Goal: Task Accomplishment & Management: Use online tool/utility

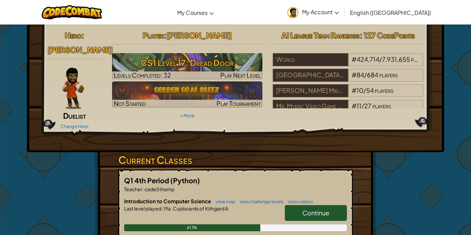
click at [324, 209] on span "Continue" at bounding box center [315, 213] width 27 height 8
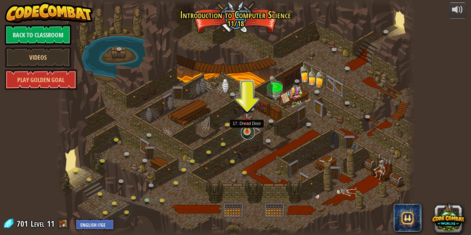
click at [248, 134] on link at bounding box center [248, 133] width 14 height 14
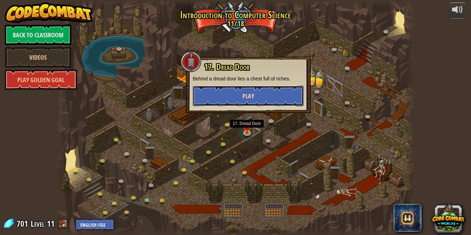
click at [248, 94] on span "Play" at bounding box center [248, 96] width 12 height 9
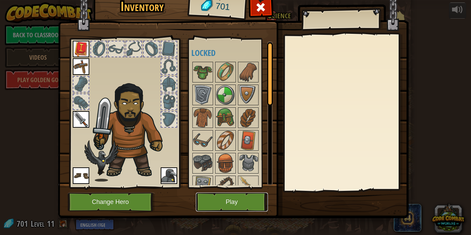
click at [215, 199] on button "Play" at bounding box center [232, 201] width 72 height 19
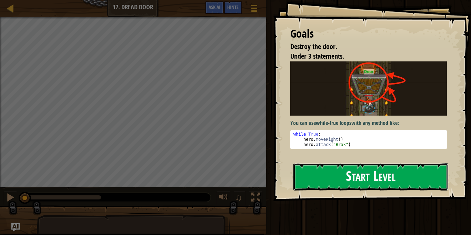
click at [352, 176] on button "Start Level" at bounding box center [370, 176] width 155 height 27
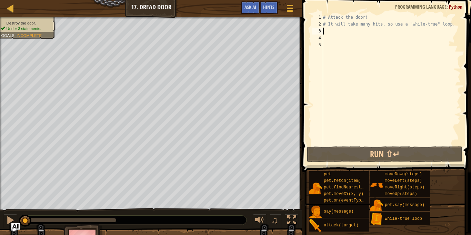
click at [326, 30] on div "# Attack the door! # It will take many hits, so use a "while-true" loop." at bounding box center [391, 86] width 139 height 145
type textarea "w"
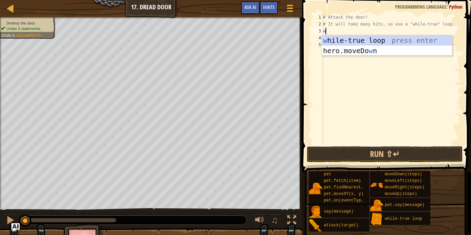
scroll to position [3, 0]
click at [347, 40] on div "w [PERSON_NAME]-true loop press enter hero.moveDo w n press enter" at bounding box center [387, 55] width 130 height 41
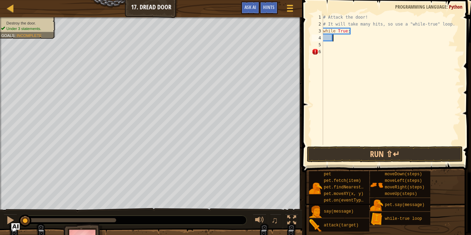
click at [337, 39] on div "# Attack the door! # It will take many hits, so use a "while-true" loop. while …" at bounding box center [391, 86] width 139 height 145
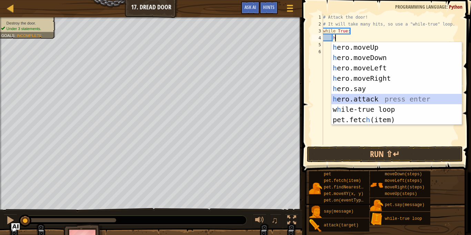
click at [381, 100] on div "h ero.moveUp press enter h ero.moveDown press enter h ero.moveLeft press enter …" at bounding box center [396, 93] width 130 height 103
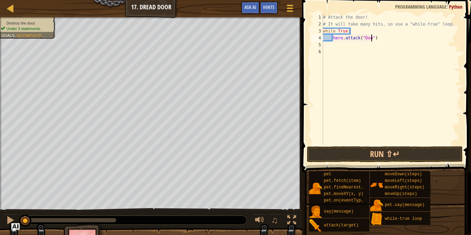
scroll to position [3, 8]
type textarea "hero.attack("Door")"
click at [416, 151] on button "Run ⇧↵" at bounding box center [385, 154] width 156 height 16
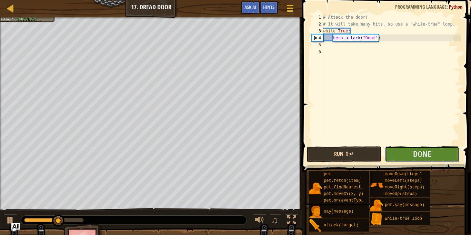
click at [416, 151] on span "Done" at bounding box center [422, 153] width 18 height 11
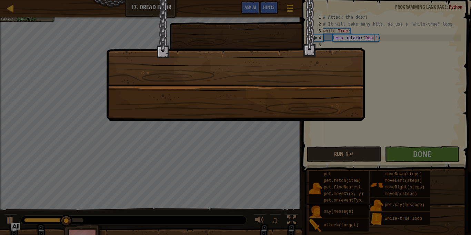
click at [416, 151] on div at bounding box center [235, 117] width 471 height 235
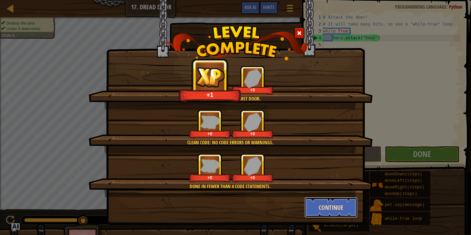
click at [315, 204] on button "Continue" at bounding box center [331, 207] width 53 height 21
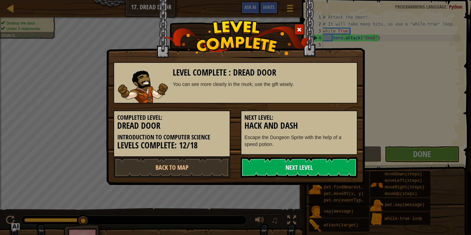
click at [318, 159] on link "Next Level" at bounding box center [299, 167] width 117 height 21
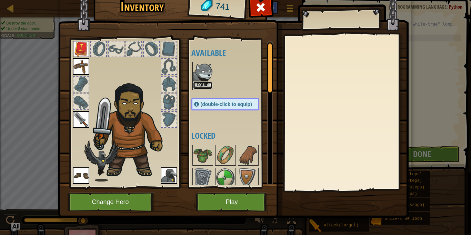
click at [202, 84] on button "Equip" at bounding box center [202, 85] width 19 height 7
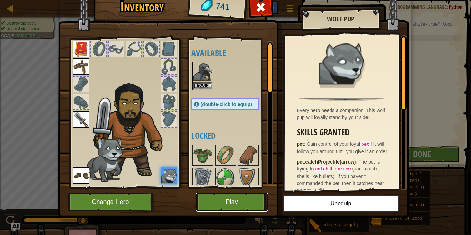
click at [233, 200] on button "Play" at bounding box center [232, 201] width 72 height 19
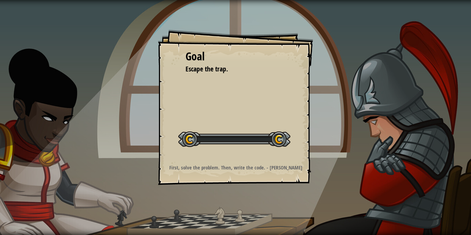
click at [233, 200] on div "Goal Escape the trap. Start Level Error loading from server. Try refreshing the…" at bounding box center [235, 117] width 471 height 235
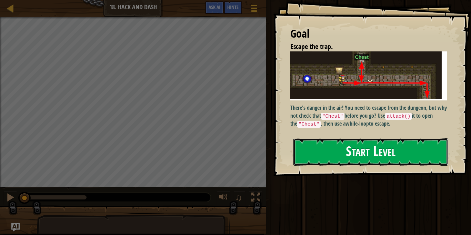
click at [331, 147] on button "Start Level" at bounding box center [370, 151] width 155 height 27
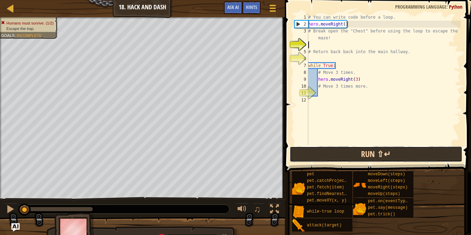
click at [426, 154] on button "Run ⇧↵" at bounding box center [376, 154] width 173 height 16
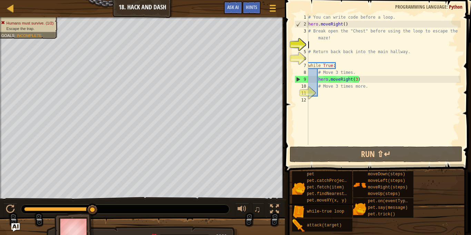
click at [324, 94] on div "# You can write code before a loop. hero . moveRight ( ) # Break open the "Ches…" at bounding box center [384, 86] width 154 height 145
type textarea "m"
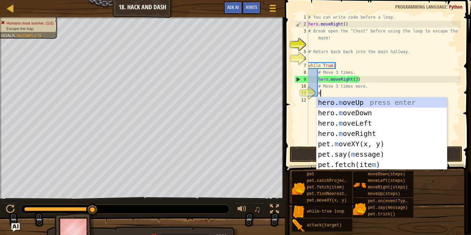
scroll to position [3, 1]
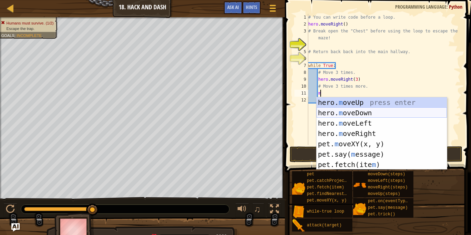
click at [360, 112] on div "hero. m oveUp press enter hero. m oveDown press enter hero. m oveLeft press ent…" at bounding box center [382, 143] width 130 height 93
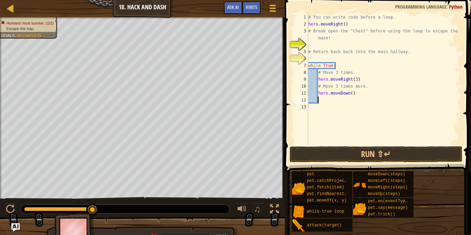
click at [350, 94] on div "# You can write code before a loop. hero . moveRight ( ) # Break open the "Ches…" at bounding box center [384, 86] width 154 height 145
click at [352, 95] on div "# You can write code before a loop. hero . moveRight ( ) # Break open the "Ches…" at bounding box center [384, 86] width 154 height 145
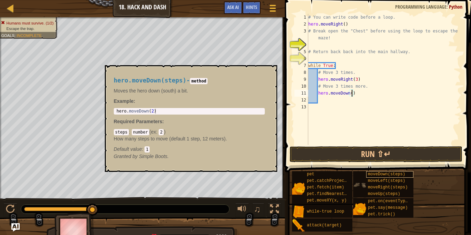
scroll to position [3, 7]
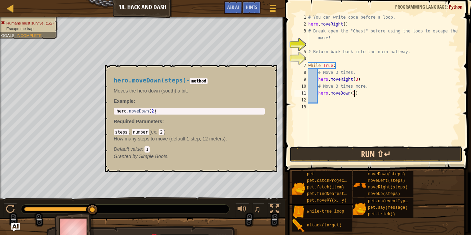
click at [392, 153] on button "Run ⇧↵" at bounding box center [376, 154] width 173 height 16
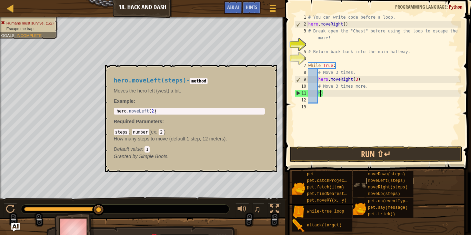
scroll to position [3, 1]
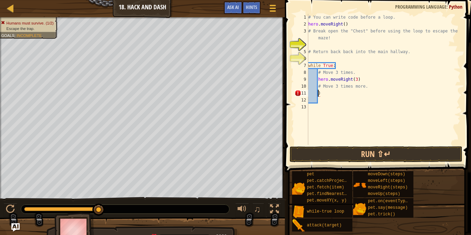
click at [359, 83] on div "# You can write code before a loop. hero . moveRight ( ) # Break open the "Ches…" at bounding box center [384, 86] width 154 height 145
click at [320, 75] on div "# You can write code before a loop. hero . moveRight ( ) # Break open the "Ches…" at bounding box center [384, 86] width 154 height 145
click at [318, 74] on div "# You can write code before a loop. hero . moveRight ( ) # Break open the "Ches…" at bounding box center [384, 86] width 154 height 145
click at [320, 79] on div "# You can write code before a loop. hero . moveRight ( ) # Break open the "Ches…" at bounding box center [384, 86] width 154 height 145
type textarea "hero.moveRight(3)"
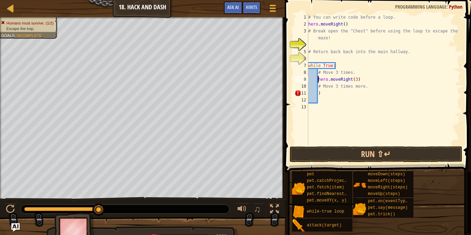
click at [317, 79] on div "# You can write code before a loop. hero . moveRight ( ) # Break open the "Ches…" at bounding box center [384, 86] width 154 height 145
click at [328, 97] on div "# You can write code before a loop. hero . moveRight ( ) # Break open the "Ches…" at bounding box center [384, 86] width 154 height 145
click at [325, 96] on div "# You can write code before a loop. hero . moveRight ( ) # Break open the "Ches…" at bounding box center [384, 86] width 154 height 145
type textarea ")"
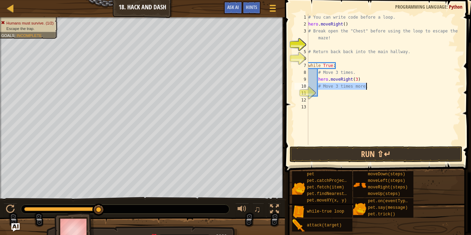
drag, startPoint x: 318, startPoint y: 87, endPoint x: 376, endPoint y: 88, distance: 58.0
click at [376, 88] on div "# You can write code before a loop. hero . moveRight ( ) # Break open the "Ches…" at bounding box center [384, 86] width 154 height 145
type textarea "# Move 3 times more."
type textarea "h"
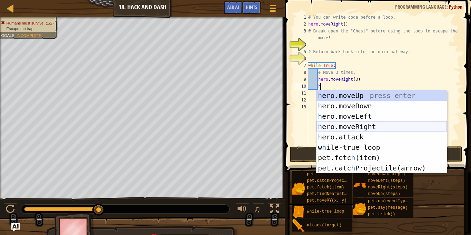
click at [353, 126] on div "h ero.moveUp press enter h ero.moveDown press enter h ero.moveLeft press enter …" at bounding box center [382, 141] width 130 height 103
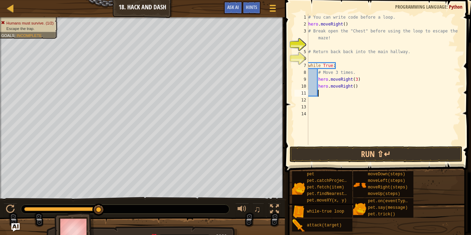
click at [353, 88] on div "# You can write code before a loop. hero . moveRight ( ) # Break open the "Ches…" at bounding box center [384, 86] width 154 height 145
drag, startPoint x: 362, startPoint y: 79, endPoint x: 318, endPoint y: 79, distance: 44.5
click at [318, 79] on div "# You can write code before a loop. hero . moveRight ( ) # Break open the "Ches…" at bounding box center [384, 86] width 154 height 145
type textarea "h"
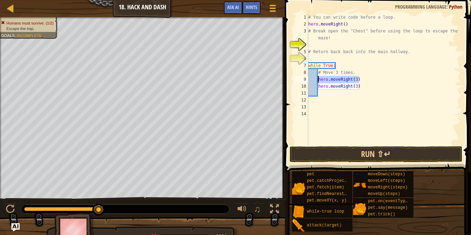
scroll to position [3, 1]
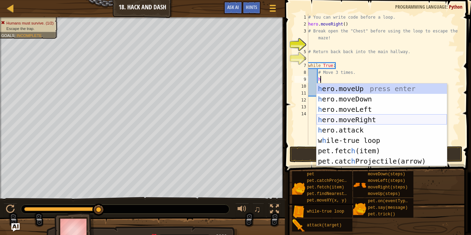
click at [362, 120] on div "h ero.moveUp press enter h ero.moveDown press enter h ero.moveLeft press enter …" at bounding box center [382, 134] width 130 height 103
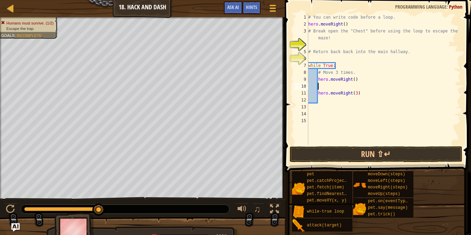
scroll to position [3, 1]
click at [355, 80] on div "# You can write code before a loop. hero . moveRight ( ) # Break open the "Ches…" at bounding box center [384, 86] width 154 height 145
type textarea "hero.moveRight(1)"
click at [319, 86] on div "# You can write code before a loop. hero . moveRight ( ) # Break open the "Ches…" at bounding box center [384, 86] width 154 height 145
type textarea "h"
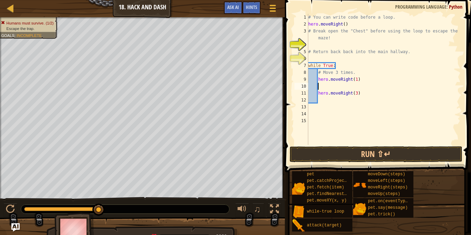
scroll to position [3, 1]
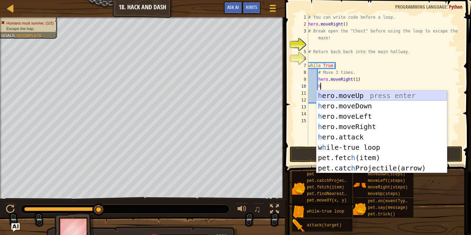
click at [359, 97] on div "h ero.moveUp press enter h ero.moveDown press enter h ero.moveLeft press enter …" at bounding box center [382, 141] width 130 height 103
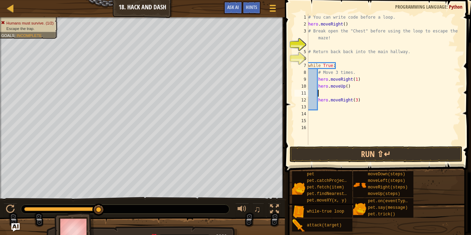
click at [346, 88] on div "# You can write code before a loop. hero . moveRight ( ) # Break open the "Ches…" at bounding box center [384, 86] width 154 height 145
click at [358, 102] on div "# You can write code before a loop. hero . moveRight ( ) # Break open the "Ches…" at bounding box center [384, 86] width 154 height 145
click at [367, 154] on button "Run ⇧↵" at bounding box center [376, 154] width 173 height 16
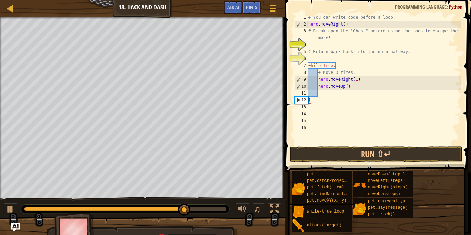
scroll to position [3, 0]
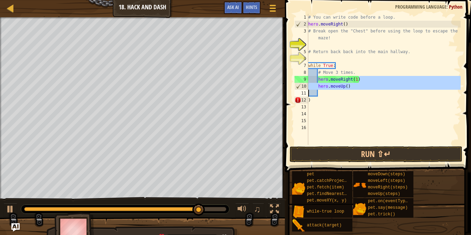
drag, startPoint x: 360, startPoint y: 81, endPoint x: 323, endPoint y: 92, distance: 38.5
click at [323, 92] on div "# You can write code before a loop. hero . moveRight ( ) # Break open the "Ches…" at bounding box center [384, 86] width 154 height 145
type textarea "hero.moveUp()"
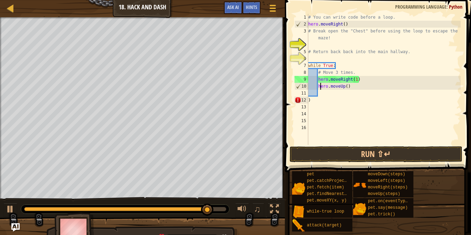
click at [341, 111] on div "# You can write code before a loop. hero . moveRight ( ) # Break open the "Ches…" at bounding box center [384, 86] width 154 height 145
click at [359, 80] on div "# You can write code before a loop. hero . moveRight ( ) # Break open the "Ches…" at bounding box center [384, 86] width 154 height 145
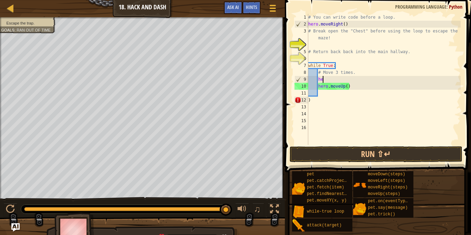
type textarea "h"
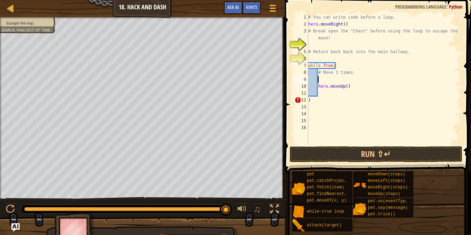
click at [350, 89] on div "# You can write code before a loop. hero . moveRight ( ) # Break open the "Ches…" at bounding box center [384, 86] width 154 height 145
type textarea "h"
click at [310, 46] on div "# You can write code before a loop. hero . moveRight ( ) # Break open the "Ches…" at bounding box center [384, 86] width 154 height 145
type textarea "h"
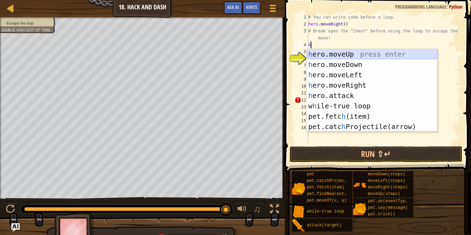
click at [317, 55] on div "h ero.moveUp press enter h ero.moveDown press enter h ero.moveLeft press enter …" at bounding box center [372, 100] width 130 height 103
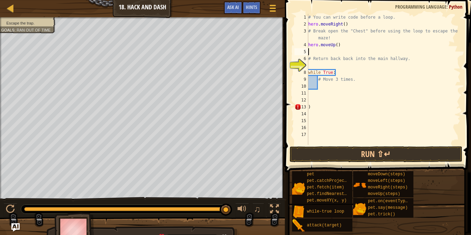
click at [310, 51] on div "# You can write code before a loop. hero . moveRight ( ) # Break open the "Ches…" at bounding box center [384, 86] width 154 height 145
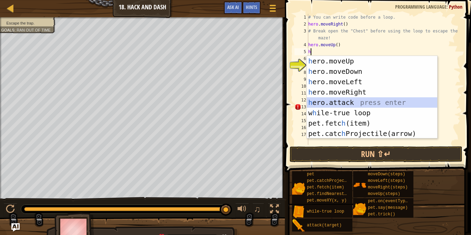
click at [336, 102] on div "h ero.moveUp press enter h ero.moveDown press enter h ero.moveLeft press enter …" at bounding box center [372, 107] width 130 height 103
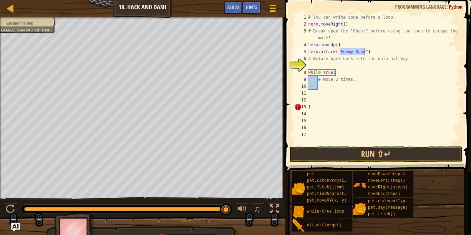
scroll to position [3, 5]
type textarea "hero.attack("Chest")"
click at [311, 67] on div "# You can write code before a loop. hero . moveRight ( ) # Break open the "Ches…" at bounding box center [384, 86] width 154 height 145
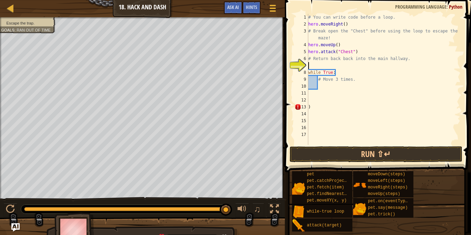
type textarea "h"
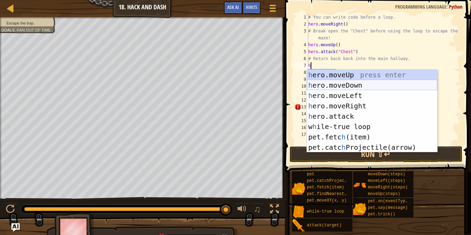
click at [333, 87] on div "h ero.moveUp press enter h ero.moveDown press enter h ero.moveLeft press enter …" at bounding box center [372, 121] width 130 height 103
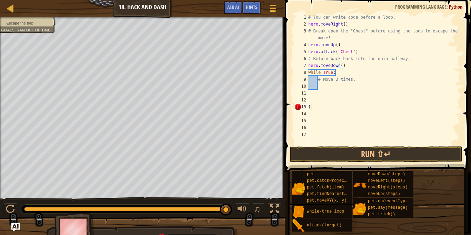
click at [311, 107] on div "# You can write code before a loop. hero . moveRight ( ) # Break open the "Ches…" at bounding box center [384, 86] width 154 height 145
type textarea ")"
click at [323, 88] on div "# You can write code before a loop. hero . moveRight ( ) # Break open the "Ches…" at bounding box center [384, 86] width 154 height 145
click at [322, 86] on div "# You can write code before a loop. hero . moveRight ( ) # Break open the "Ches…" at bounding box center [384, 86] width 154 height 145
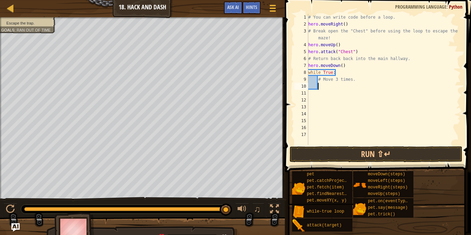
type textarea "h"
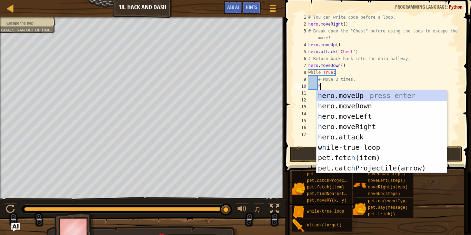
click at [371, 125] on div "h ero.moveUp press enter h ero.moveDown press enter h ero.moveLeft press enter …" at bounding box center [382, 141] width 130 height 103
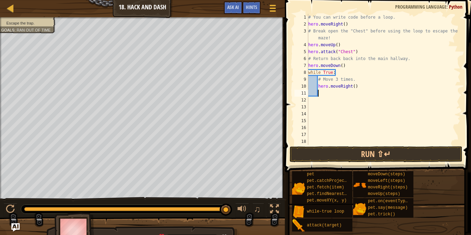
scroll to position [3, 1]
click at [353, 88] on div "# You can write code before a loop. hero . moveRight ( ) # Break open the "Ches…" at bounding box center [384, 86] width 154 height 145
type textarea "hero.moveRight(3)"
click at [328, 96] on div "# You can write code before a loop. hero . moveRight ( ) # Break open the "Ches…" at bounding box center [384, 86] width 154 height 145
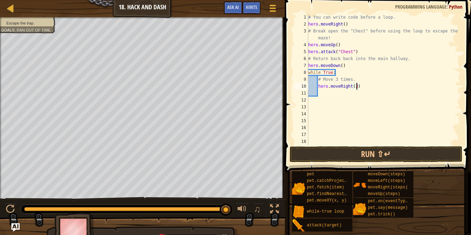
scroll to position [3, 1]
type textarea "h"
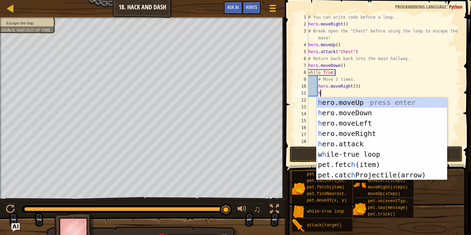
click at [370, 112] on div "h ero.moveUp press enter h ero.moveDown press enter h ero.moveLeft press enter …" at bounding box center [382, 148] width 130 height 103
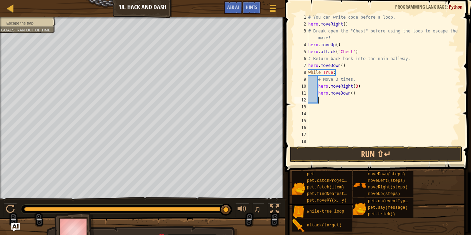
click at [350, 95] on div "# You can write code before a loop. hero . moveRight ( ) # Break open the "Ches…" at bounding box center [384, 86] width 154 height 145
click at [351, 93] on div "# You can write code before a loop. hero . moveRight ( ) # Break open the "Ches…" at bounding box center [384, 86] width 154 height 145
type textarea "hero.moveDown(3)"
click at [380, 154] on button "Run ⇧↵" at bounding box center [376, 154] width 173 height 16
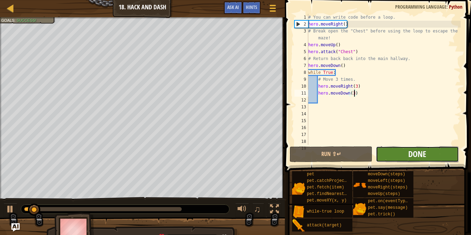
click at [425, 155] on span "Done" at bounding box center [417, 153] width 18 height 11
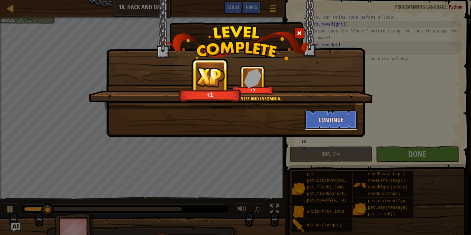
click at [330, 116] on button "Continue" at bounding box center [331, 119] width 53 height 21
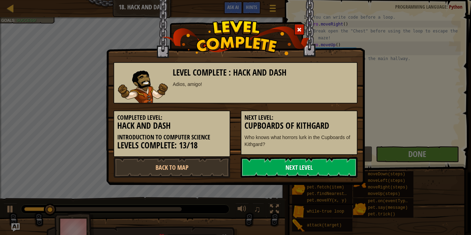
click at [310, 164] on link "Next Level" at bounding box center [299, 167] width 117 height 21
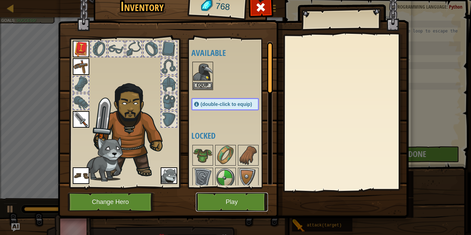
click at [239, 198] on button "Play" at bounding box center [232, 201] width 72 height 19
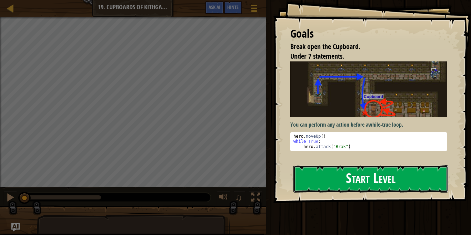
click at [411, 177] on button "Start Level" at bounding box center [370, 178] width 155 height 27
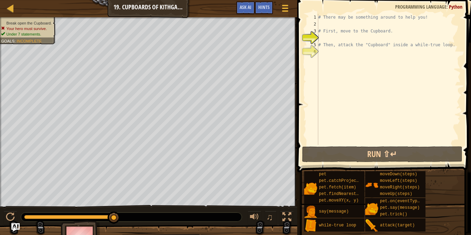
click at [320, 52] on div "# There may be something around to help you! # First, move to the Cupboard. # T…" at bounding box center [389, 86] width 144 height 145
click at [321, 36] on div "# There may be something around to help you! # First, move to the Cupboard. # T…" at bounding box center [389, 86] width 144 height 145
type textarea "h"
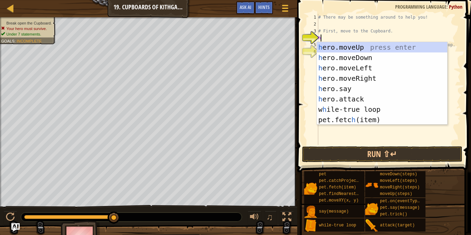
scroll to position [3, 0]
click at [344, 46] on div "h ero.moveUp press enter h ero.moveDown press enter h ero.moveLeft press enter …" at bounding box center [382, 93] width 130 height 103
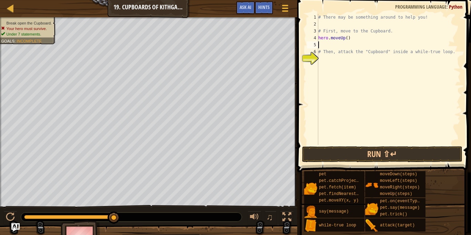
type textarea "h"
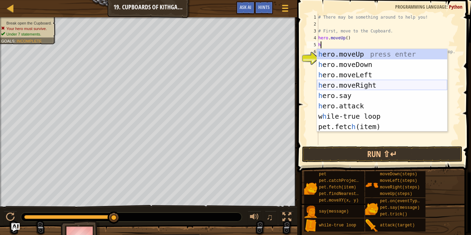
click at [361, 84] on div "h ero.moveUp press enter h ero.moveDown press enter h ero.moveLeft press enter …" at bounding box center [382, 100] width 130 height 103
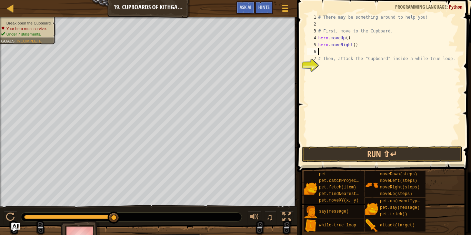
click at [355, 45] on div "# There may be something around to help you! # First, move to the Cupboard. her…" at bounding box center [389, 86] width 144 height 145
type textarea "hero.moveRight(2)"
click at [327, 50] on div "# There may be something around to help you! # First, move to the Cupboard. her…" at bounding box center [389, 86] width 144 height 145
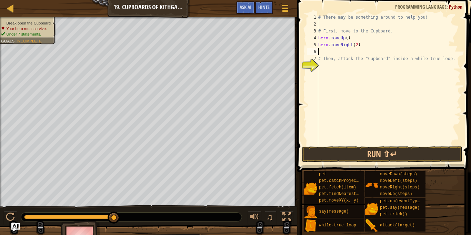
type textarea "h"
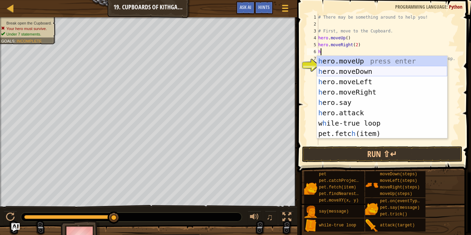
click at [350, 70] on div "h ero.moveUp press enter h ero.moveDown press enter h ero.moveLeft press enter …" at bounding box center [382, 107] width 130 height 103
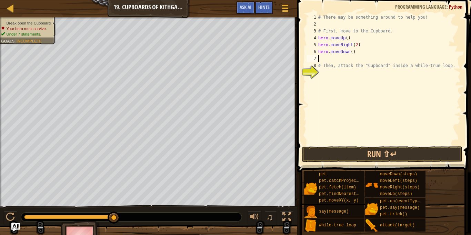
click at [352, 52] on div "# There may be something around to help you! # First, move to the Cupboard. her…" at bounding box center [389, 86] width 144 height 145
type textarea "hero.moveDown(2)"
click at [325, 59] on div "# There may be something around to help you! # First, move to the Cupboard. her…" at bounding box center [389, 86] width 144 height 145
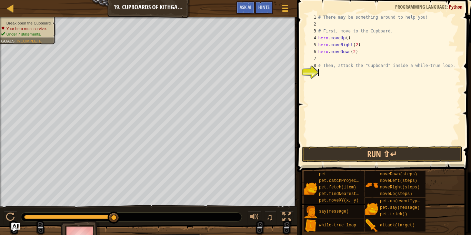
click at [321, 71] on div "# There may be something around to help you! # First, move to the Cupboard. her…" at bounding box center [389, 86] width 144 height 145
type textarea "w"
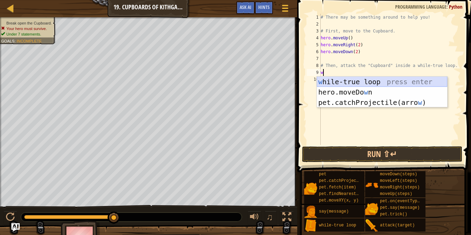
click at [340, 84] on div "w [PERSON_NAME]-true loop press enter hero.moveDo w n press enter pet.catchProj…" at bounding box center [382, 103] width 130 height 52
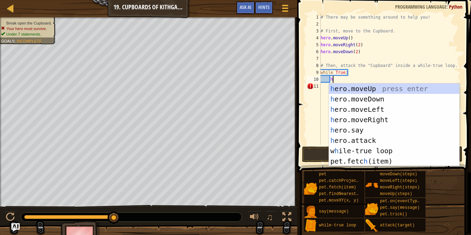
scroll to position [3, 1]
click at [362, 141] on div "h ero.moveUp press enter h ero.moveDown press enter h ero.moveLeft press enter …" at bounding box center [394, 134] width 130 height 103
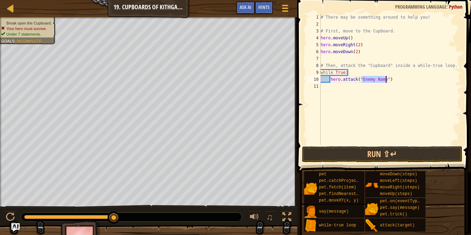
scroll to position [3, 6]
type textarea "hero.attack("Cupboard")"
click at [424, 150] on button "Run ⇧↵" at bounding box center [382, 154] width 161 height 16
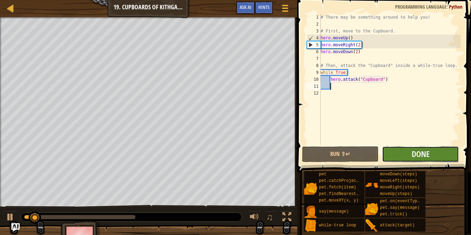
click at [437, 156] on button "Done" at bounding box center [420, 154] width 77 height 16
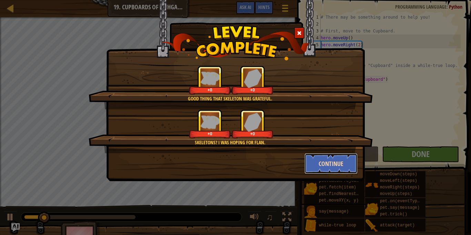
click at [350, 162] on button "Continue" at bounding box center [331, 163] width 53 height 21
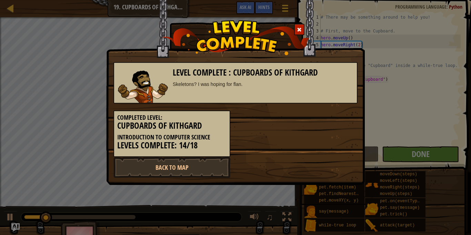
click at [339, 162] on div "Back to Map" at bounding box center [235, 167] width 255 height 21
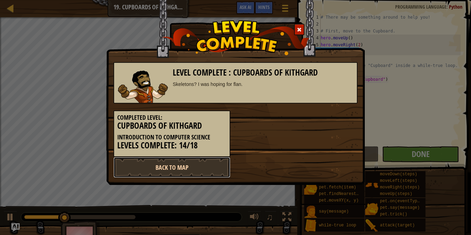
click at [230, 172] on link "Back to Map" at bounding box center [171, 167] width 117 height 21
